Goal: Understand process/instructions

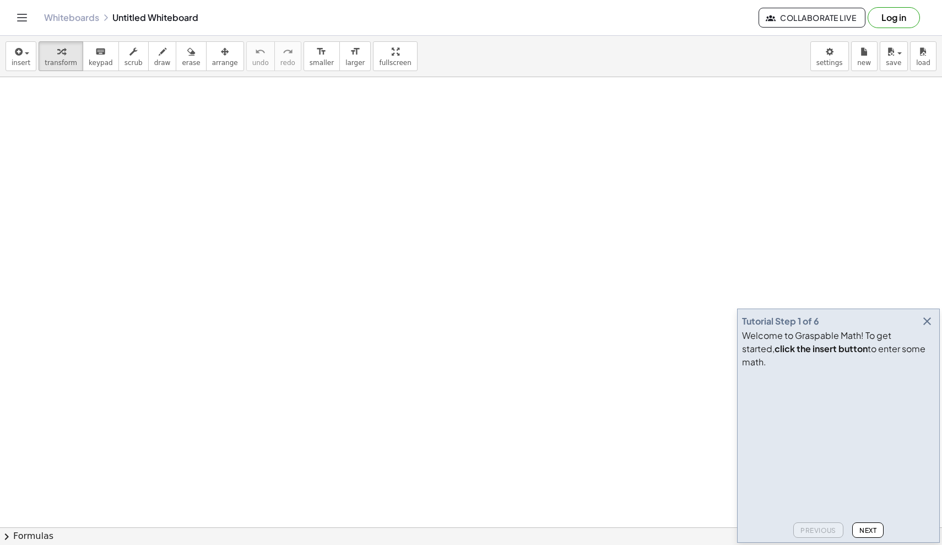
click at [873, 529] on span "Next" at bounding box center [867, 530] width 17 height 8
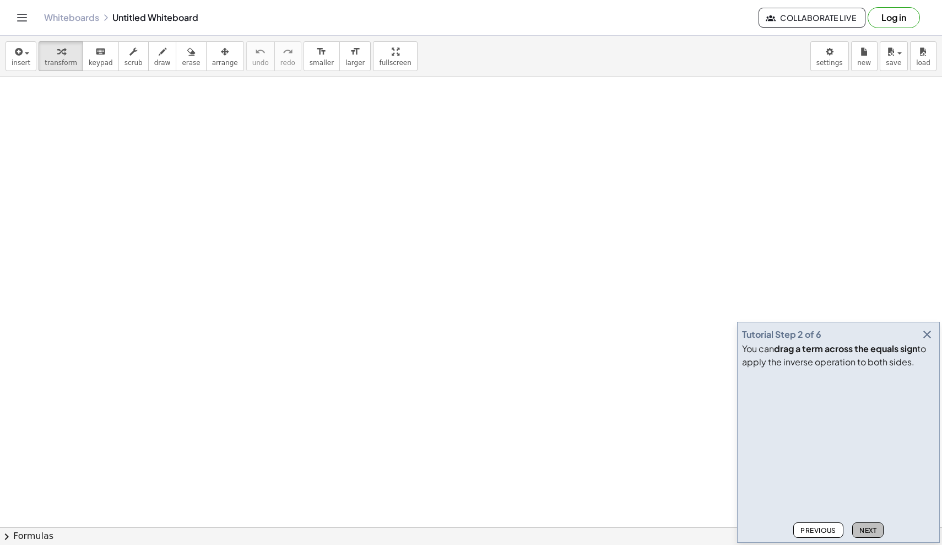
click at [873, 529] on span "Next" at bounding box center [867, 530] width 17 height 8
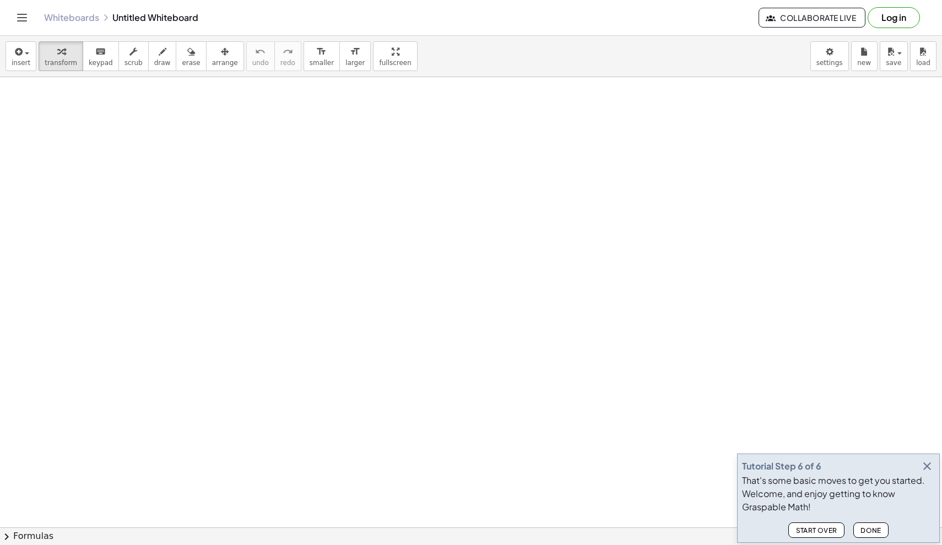
click at [873, 529] on span "Done" at bounding box center [870, 530] width 21 height 8
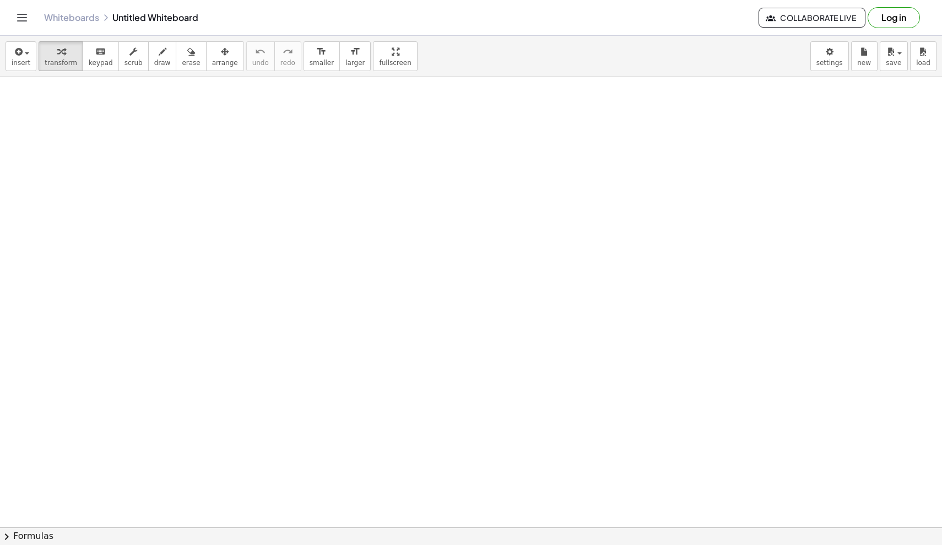
click at [873, 529] on button "chevron_right Formulas" at bounding box center [471, 536] width 942 height 18
